Goal: Information Seeking & Learning: Learn about a topic

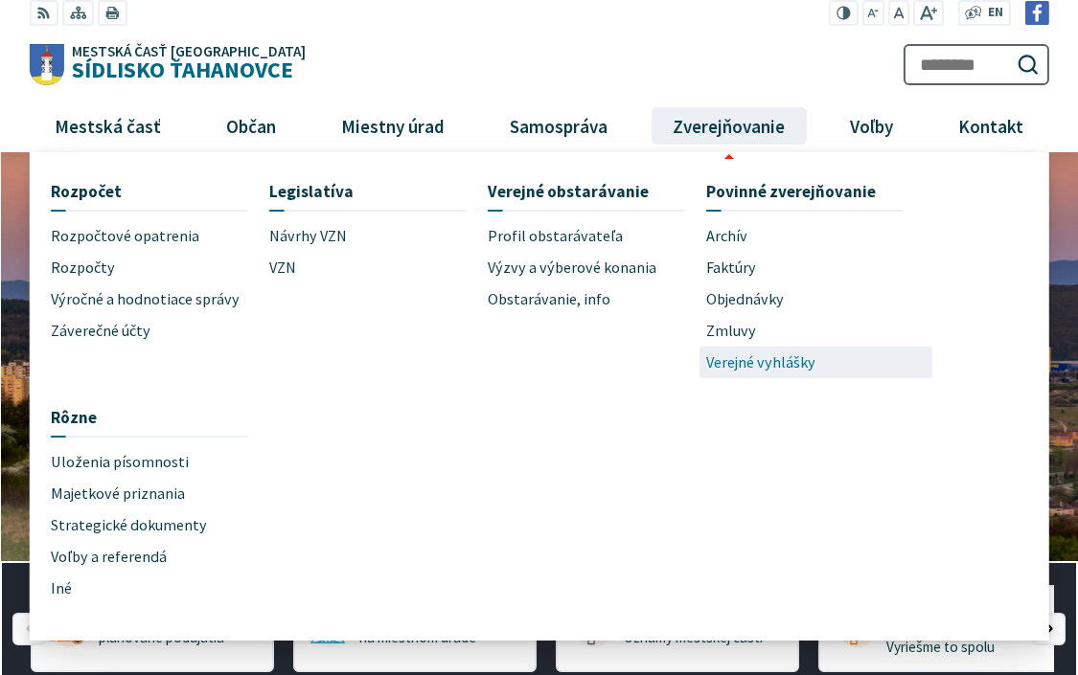
click at [779, 358] on span "Verejné vyhlášky" at bounding box center [760, 363] width 109 height 32
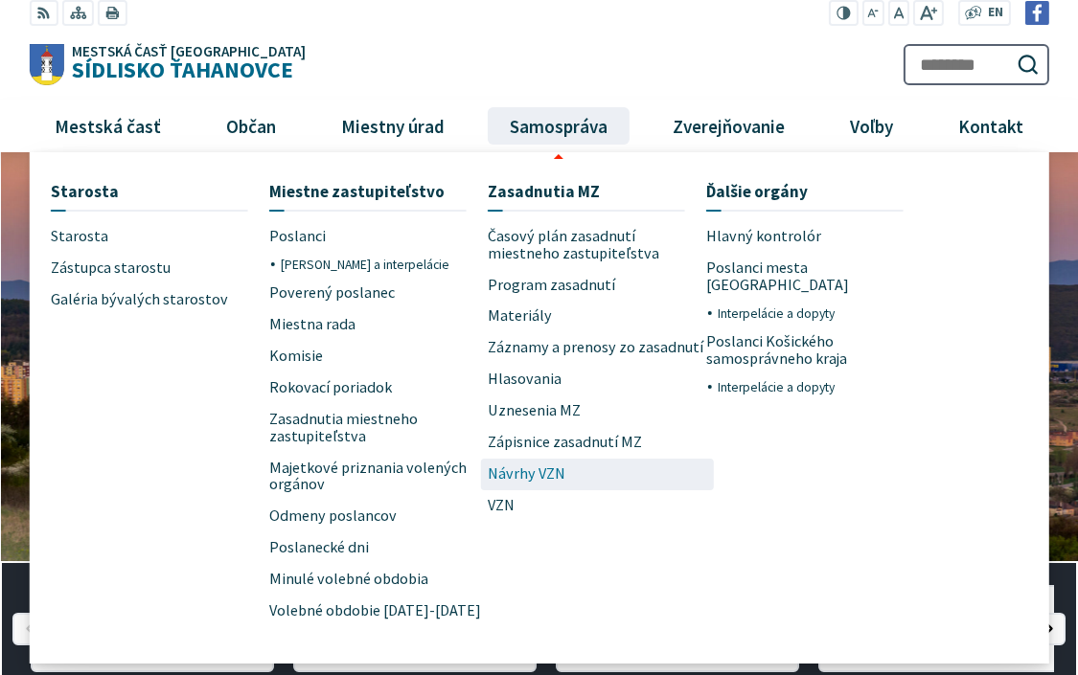
click at [531, 475] on span "Návrhy VZN" at bounding box center [527, 475] width 78 height 32
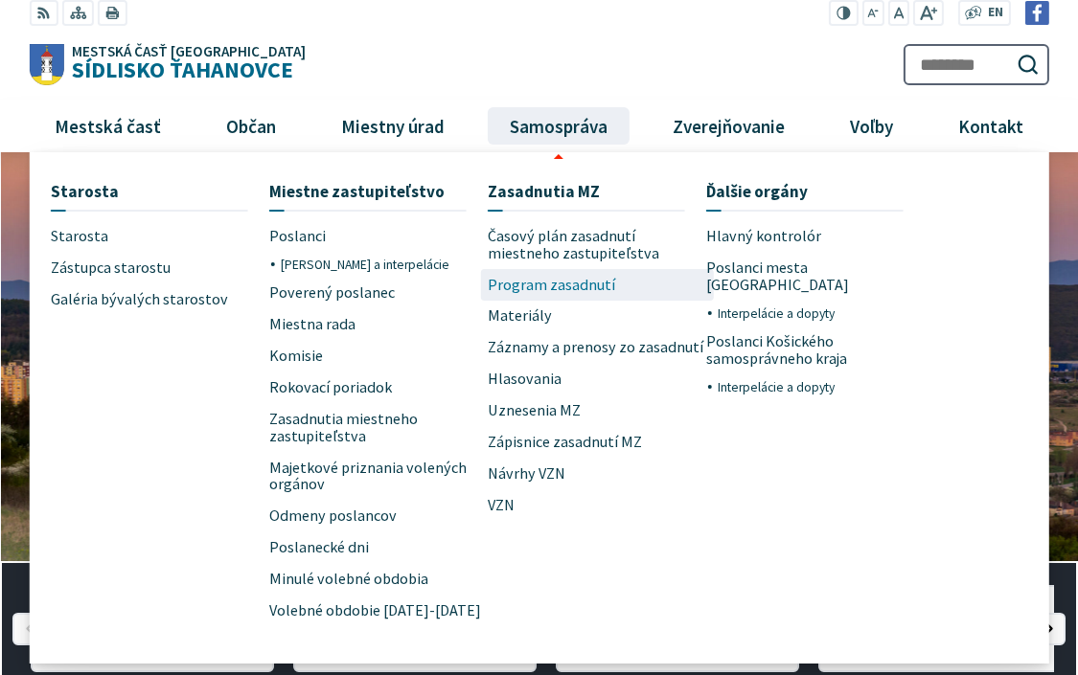
click at [532, 286] on span "Program zasadnutí" at bounding box center [551, 285] width 127 height 32
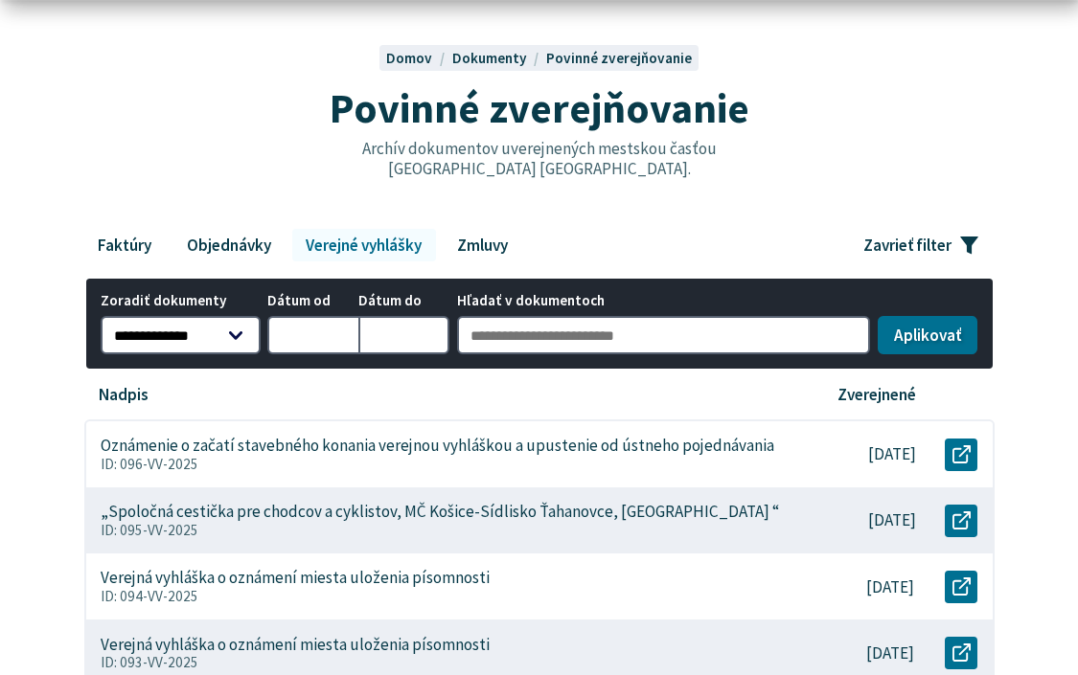
scroll to position [192, 0]
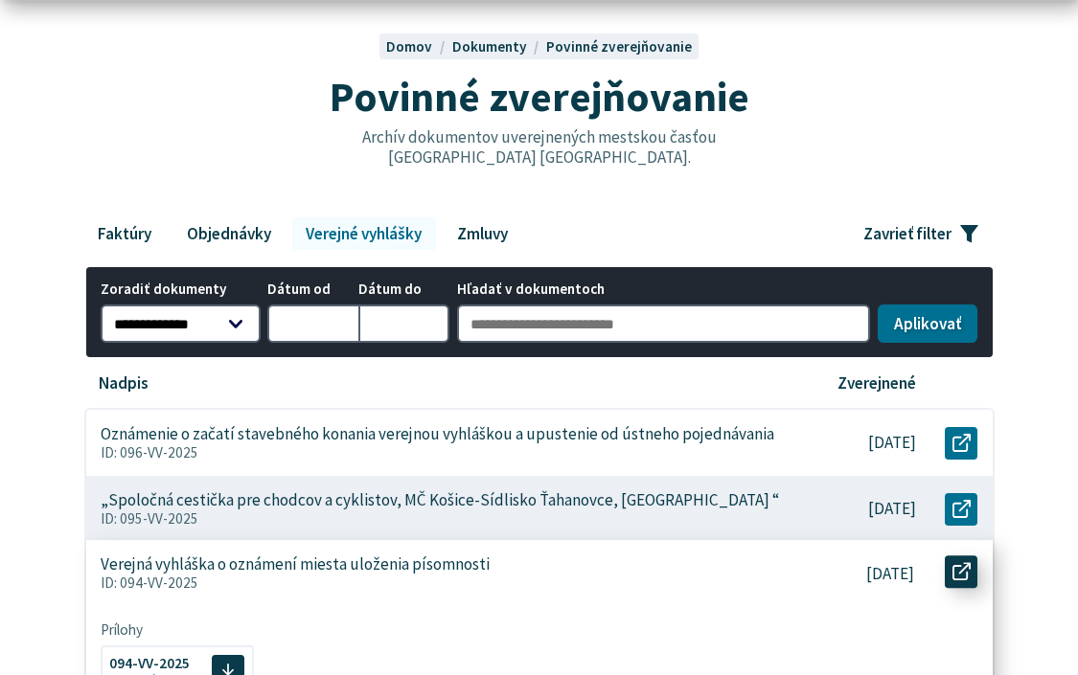
click at [954, 569] on icon at bounding box center [961, 572] width 18 height 18
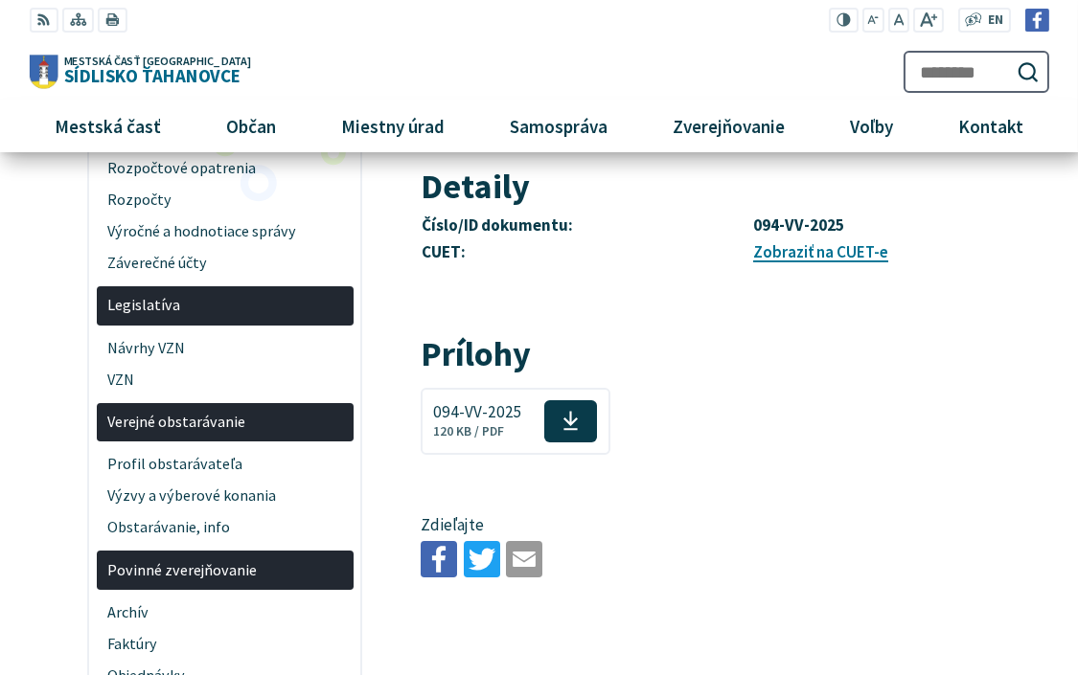
scroll to position [383, 0]
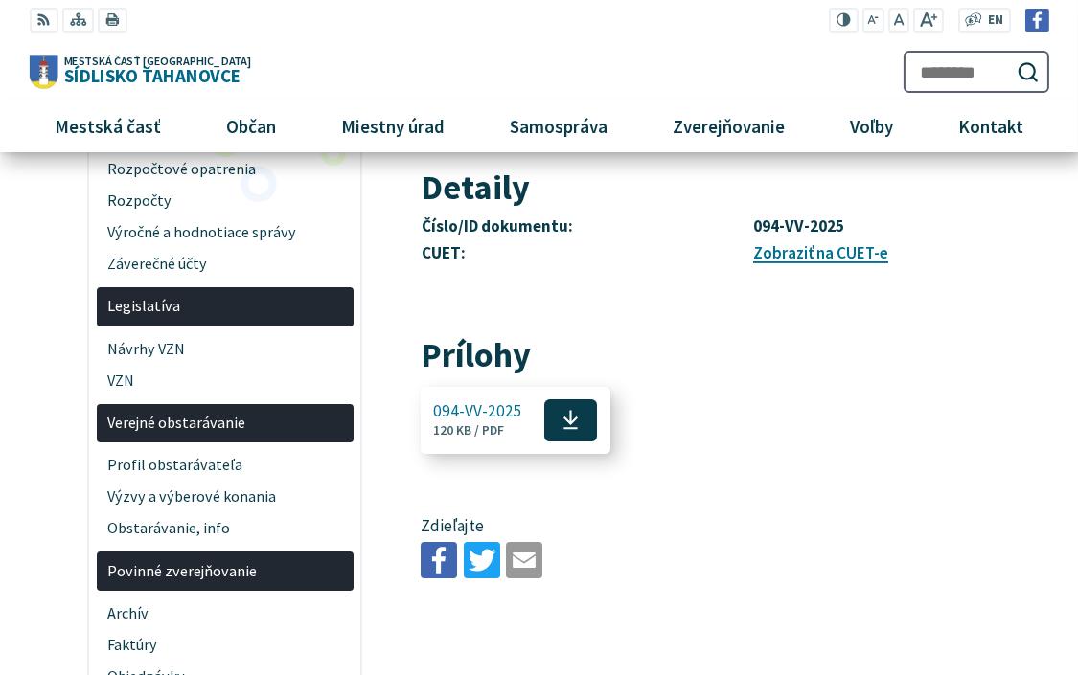
click at [576, 428] on span at bounding box center [570, 420] width 53 height 42
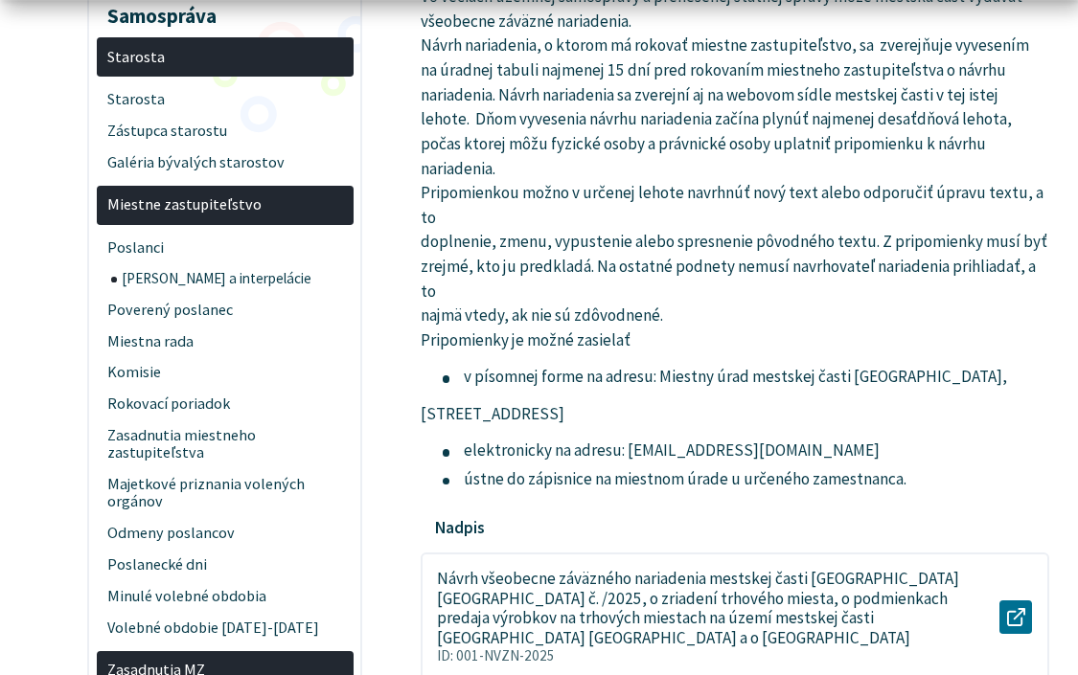
scroll to position [383, 0]
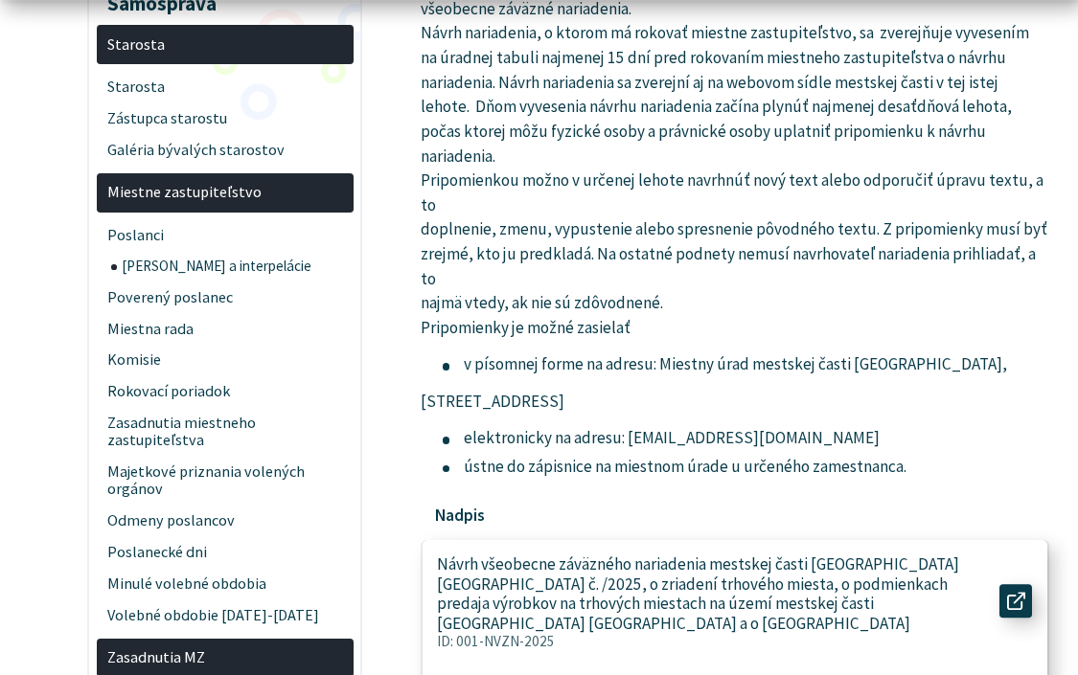
click at [1015, 592] on use at bounding box center [1016, 601] width 18 height 18
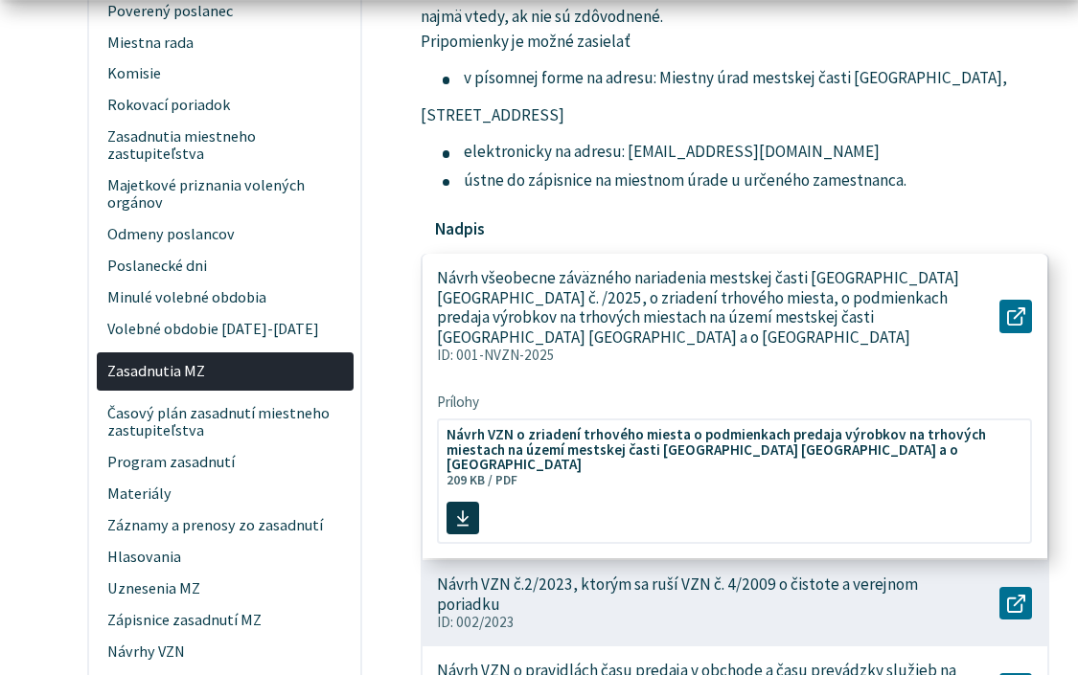
scroll to position [671, 0]
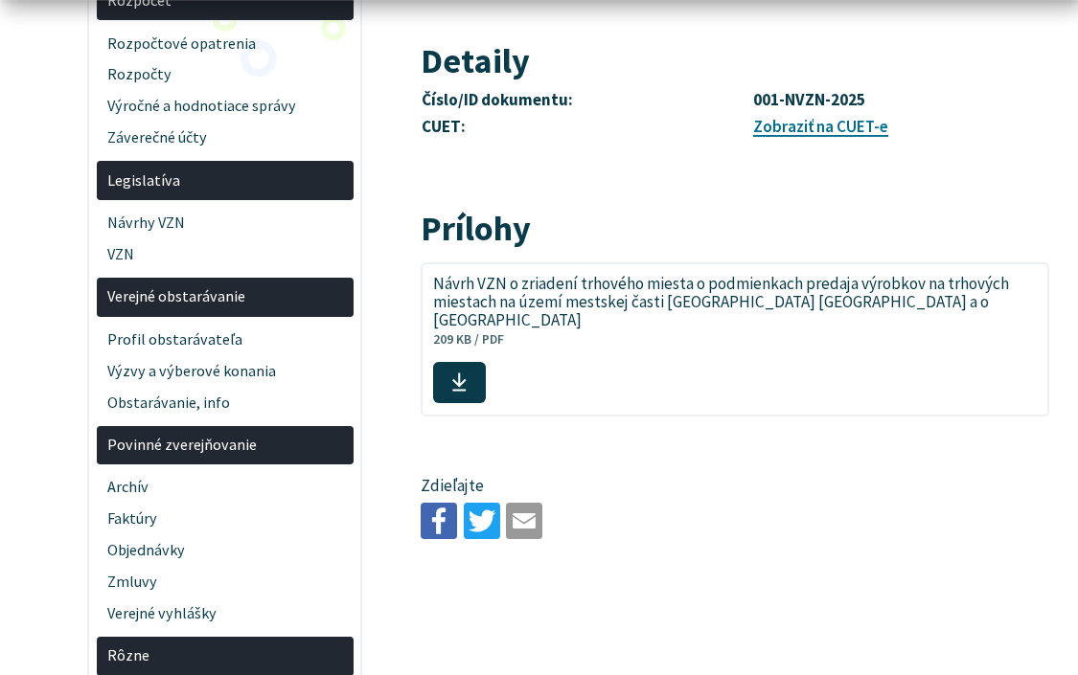
scroll to position [766, 0]
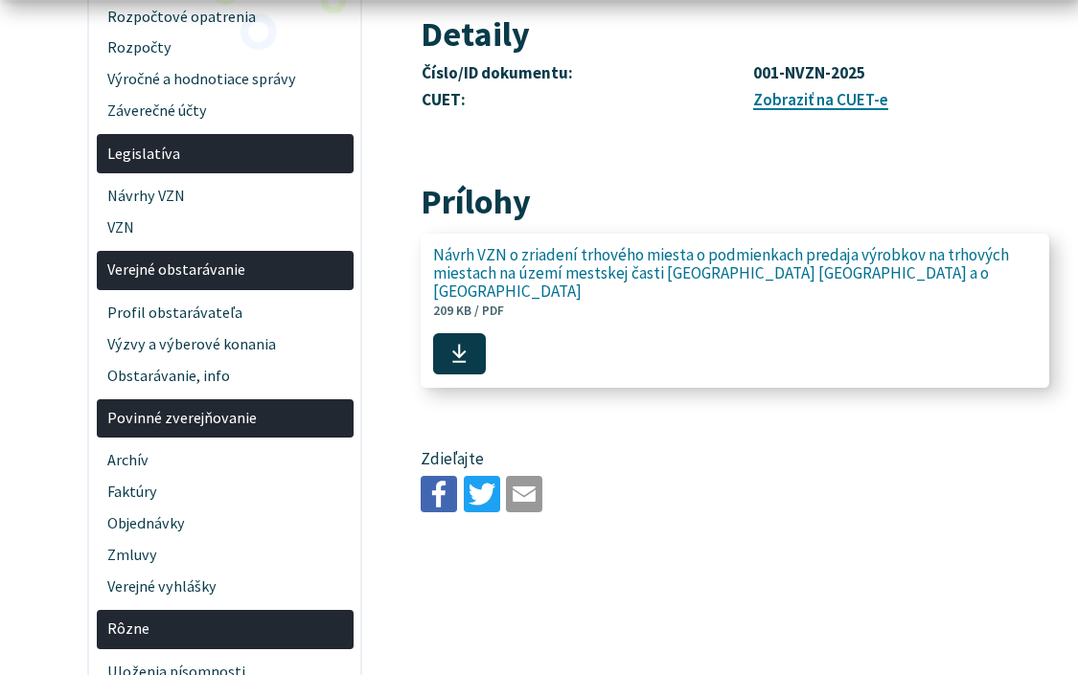
click at [459, 344] on use at bounding box center [459, 353] width 14 height 19
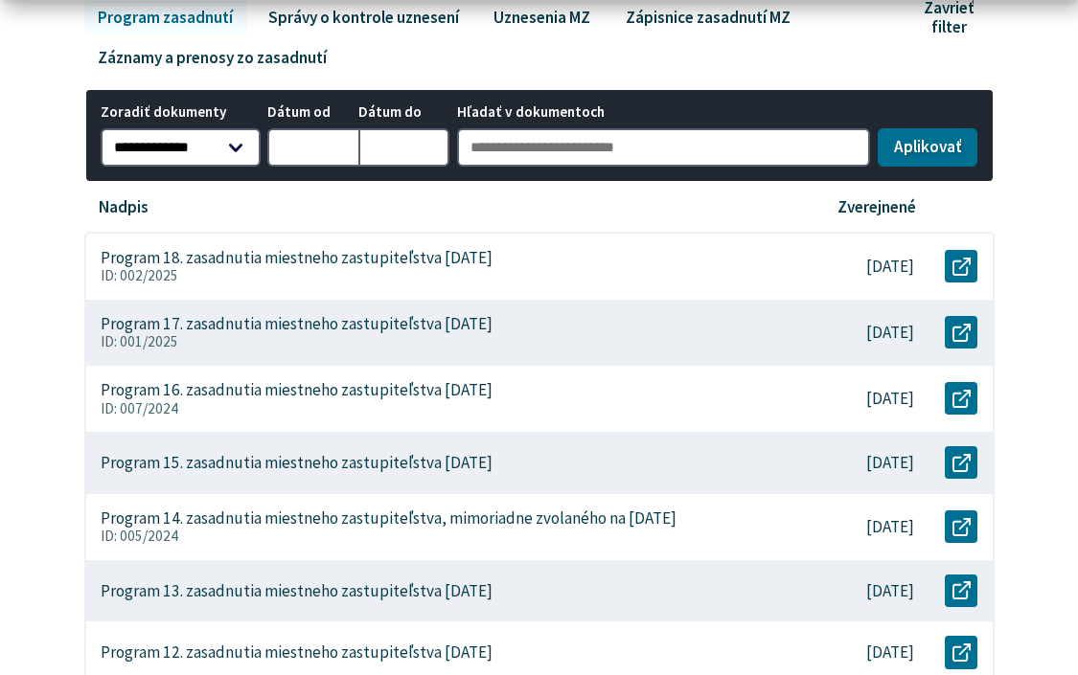
scroll to position [479, 0]
